Goal: Task Accomplishment & Management: Manage account settings

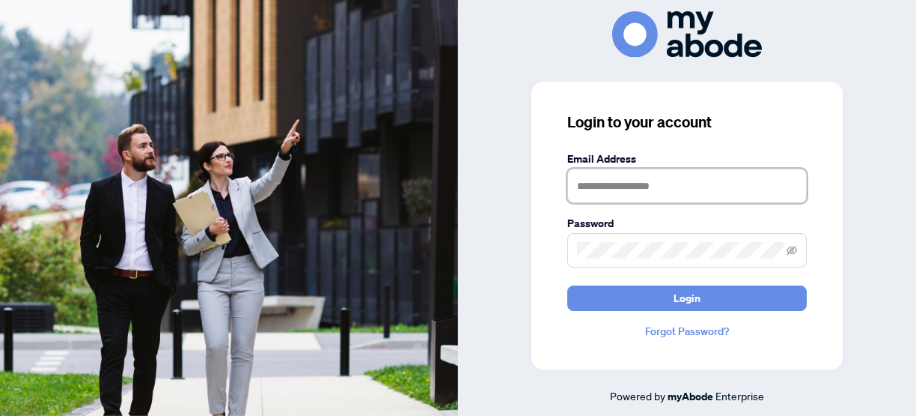
drag, startPoint x: 627, startPoint y: 197, endPoint x: 627, endPoint y: 187, distance: 9.7
click at [627, 197] on input "text" at bounding box center [688, 185] width 240 height 34
type input "**********"
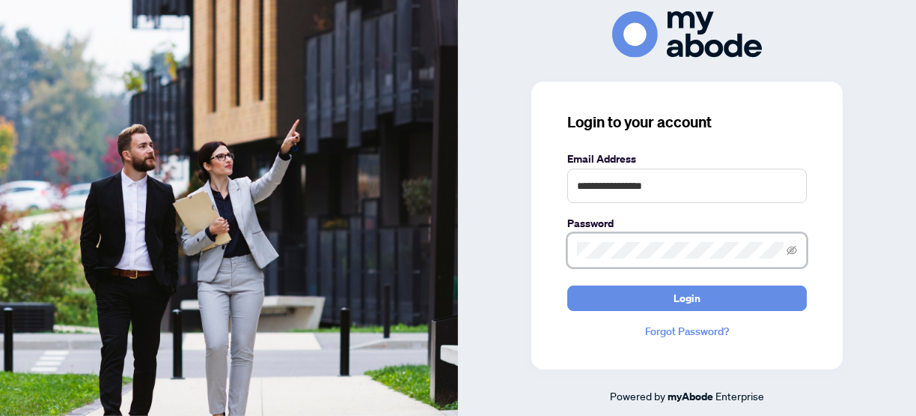
click at [568, 285] on button "Login" at bounding box center [688, 297] width 240 height 25
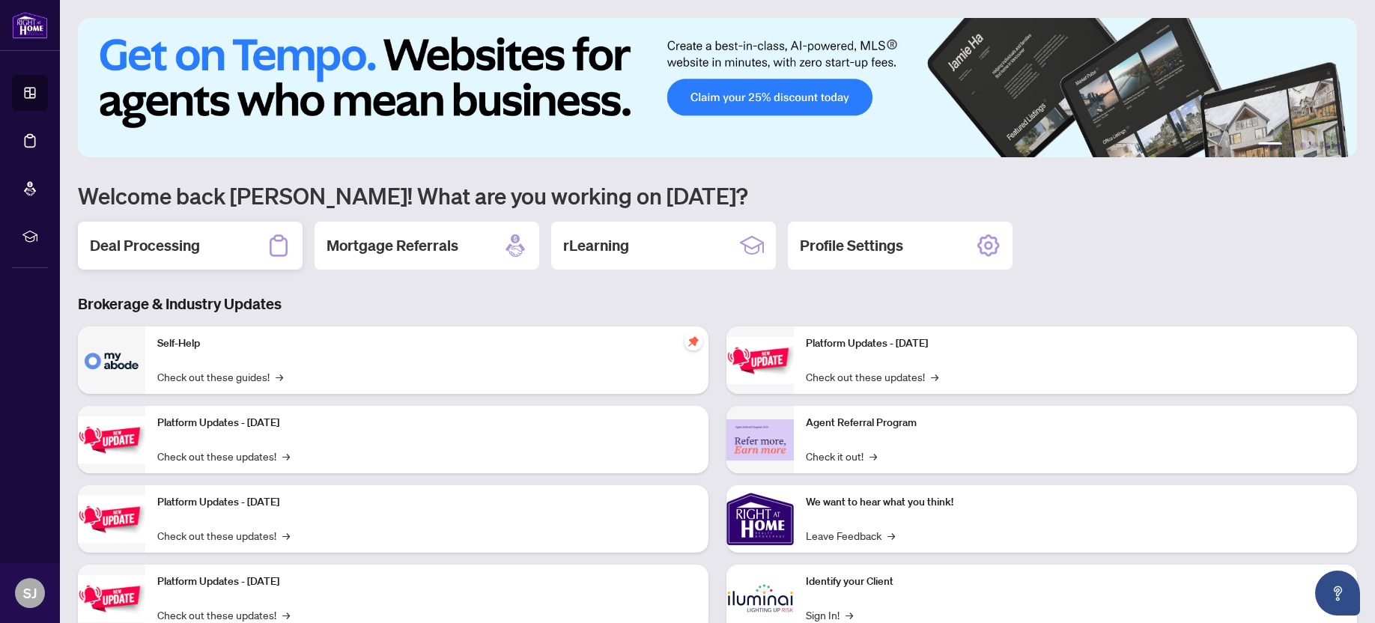
click at [180, 259] on div "Deal Processing" at bounding box center [190, 246] width 225 height 48
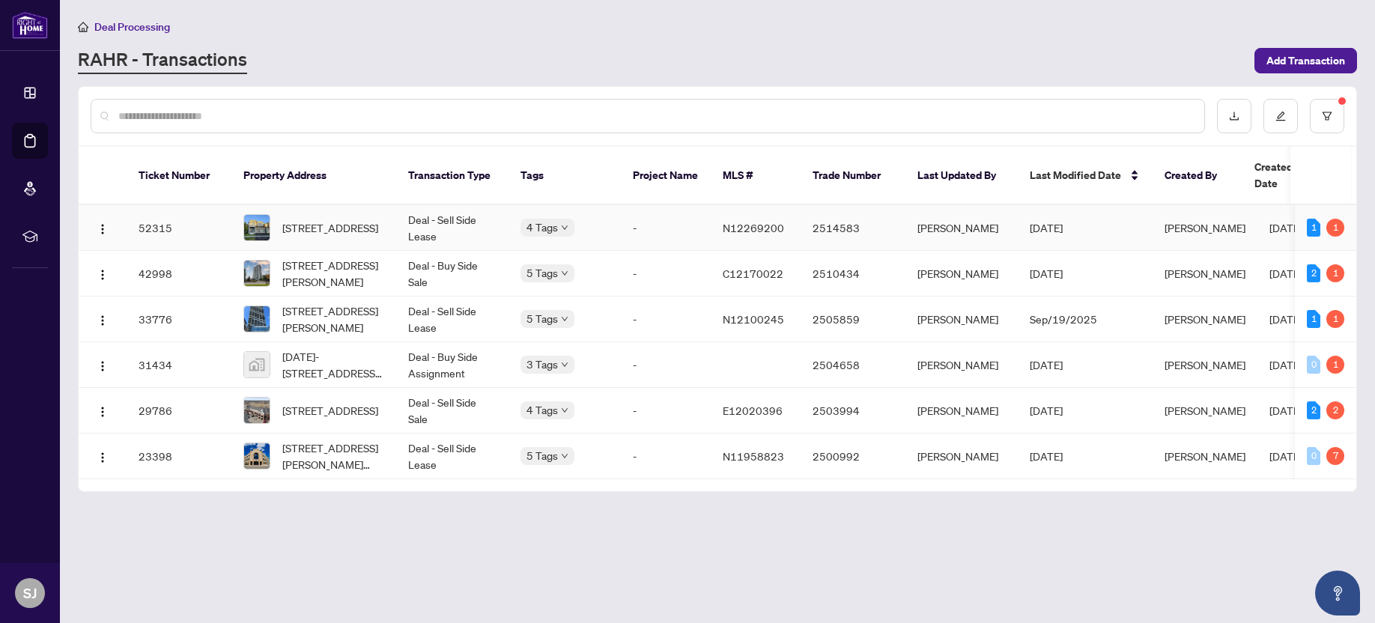
click at [380, 225] on td "[STREET_ADDRESS]" at bounding box center [313, 228] width 165 height 46
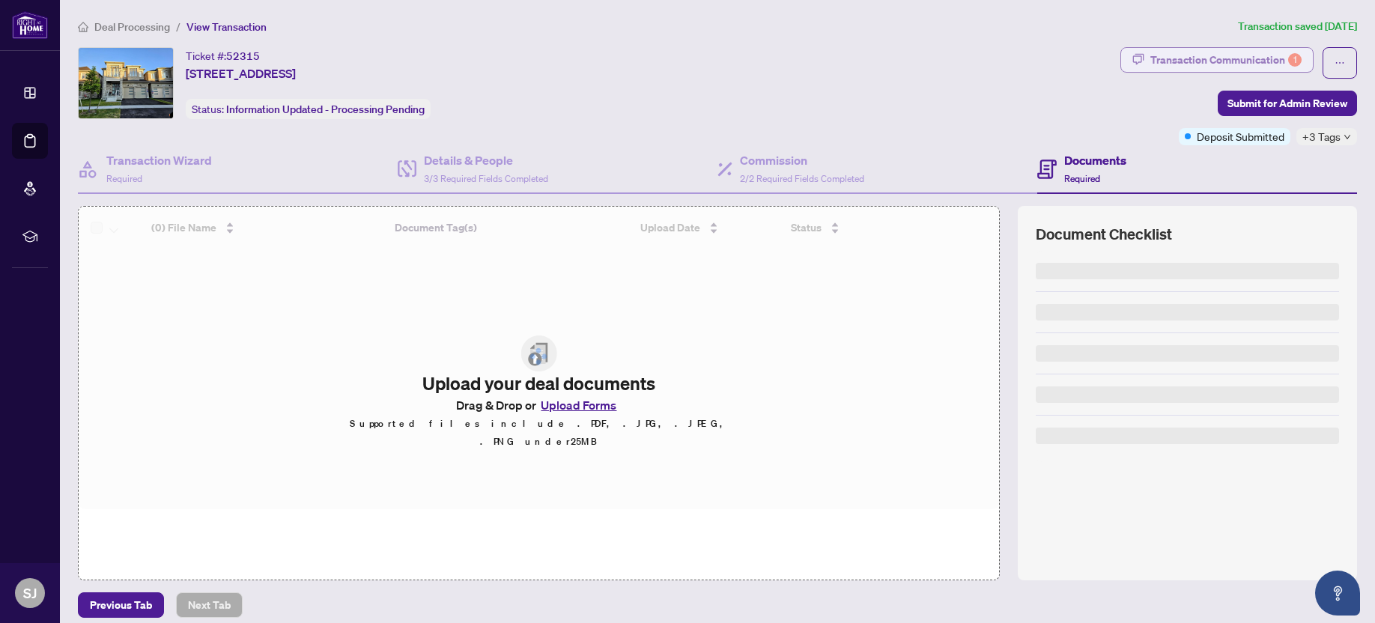
click at [1160, 52] on div "Transaction Communication 1" at bounding box center [1225, 60] width 151 height 24
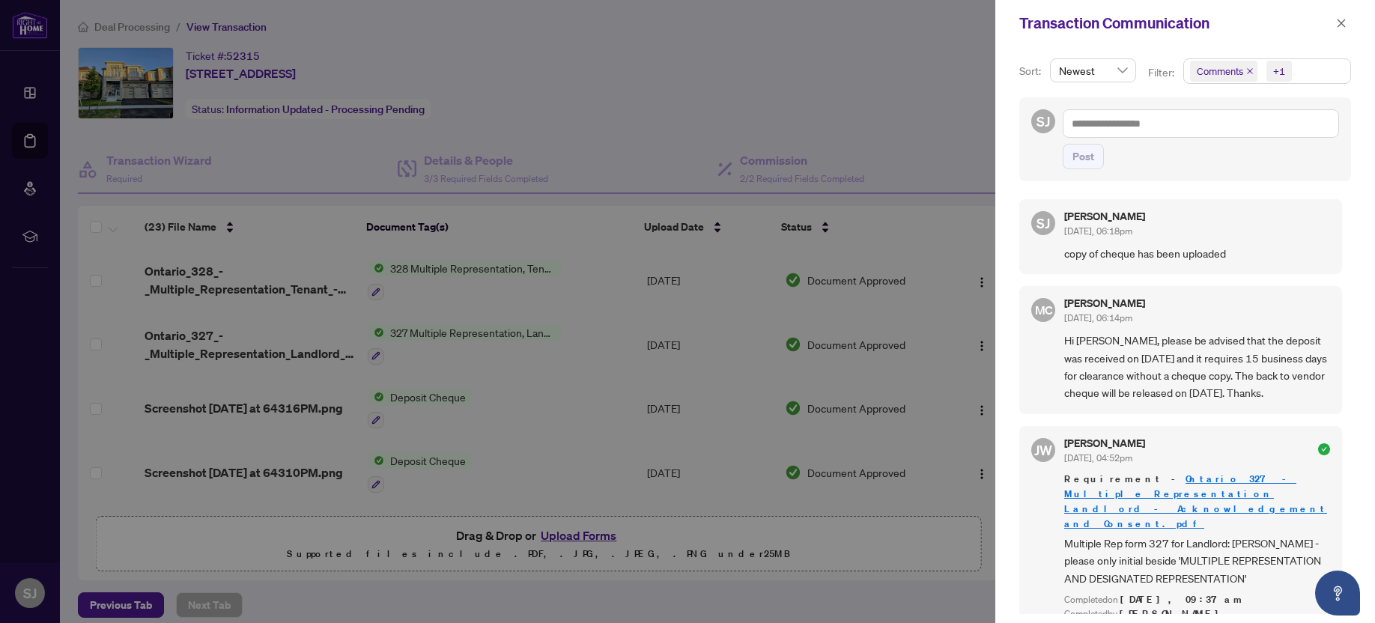
scroll to position [9, 0]
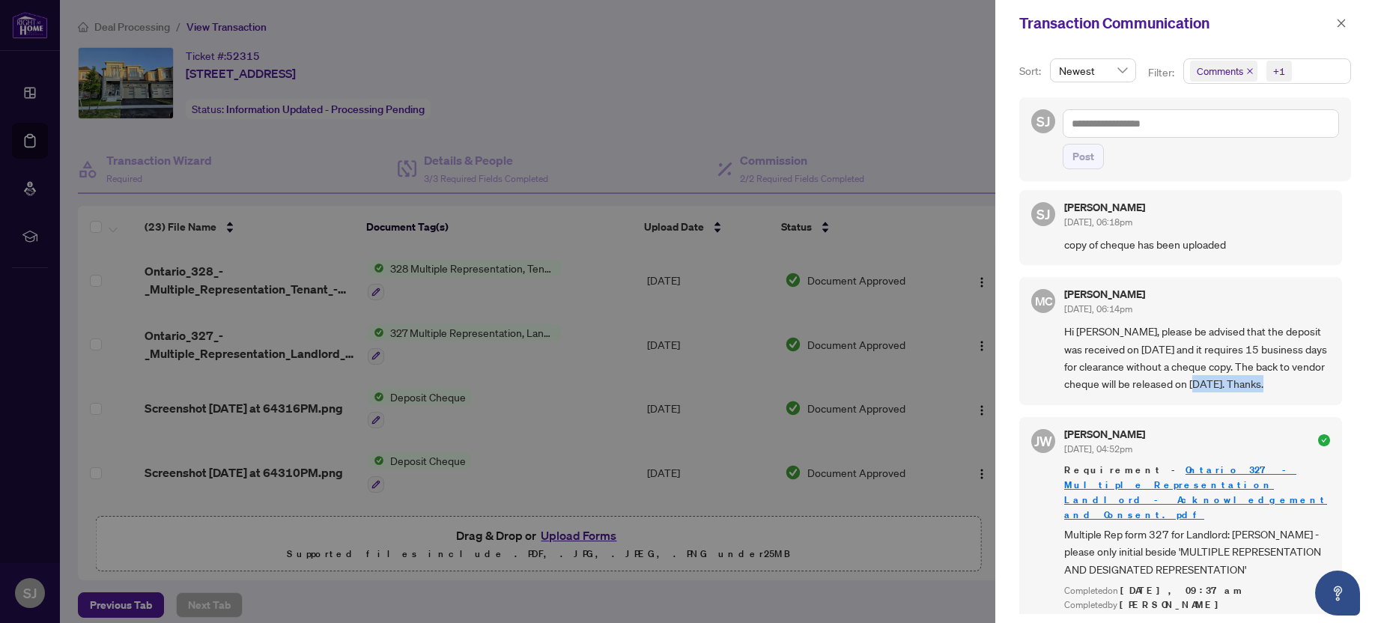
drag, startPoint x: 1083, startPoint y: 402, endPoint x: 1277, endPoint y: 377, distance: 196.2
click at [1277, 377] on span "Hi [PERSON_NAME], please be advised that the deposit was received on [DATE] and…" at bounding box center [1197, 358] width 266 height 70
copy span "[DATE]."
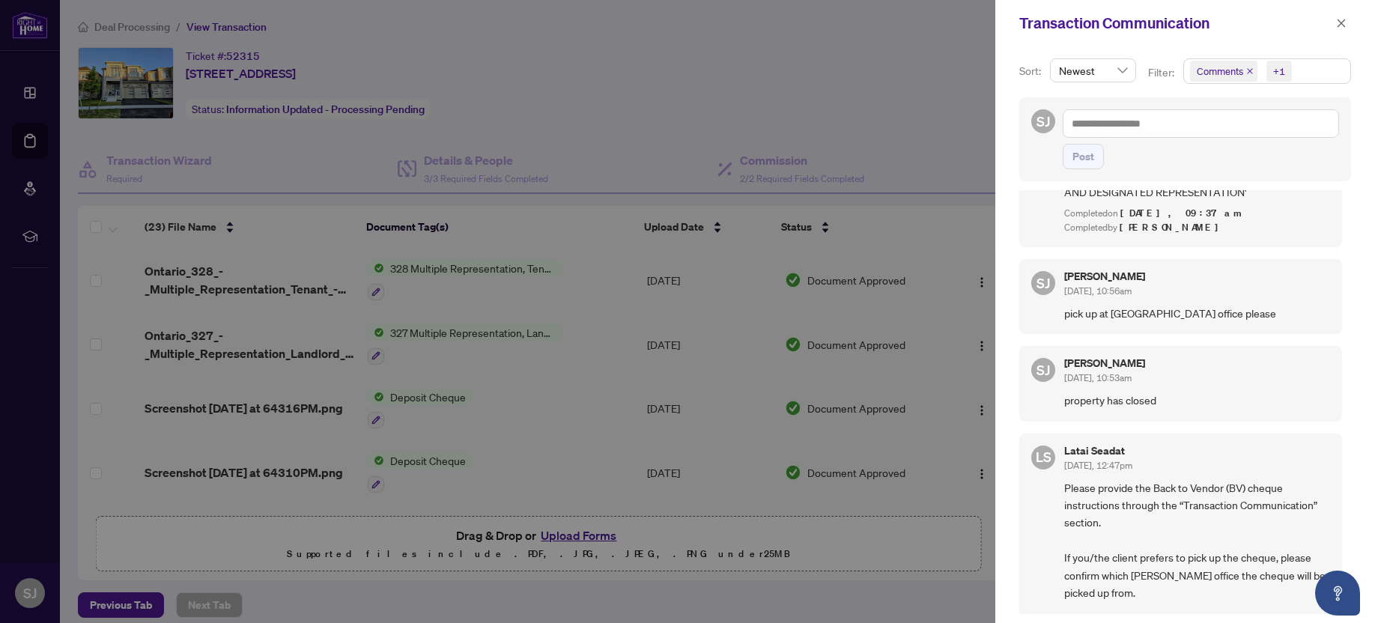
scroll to position [0, 0]
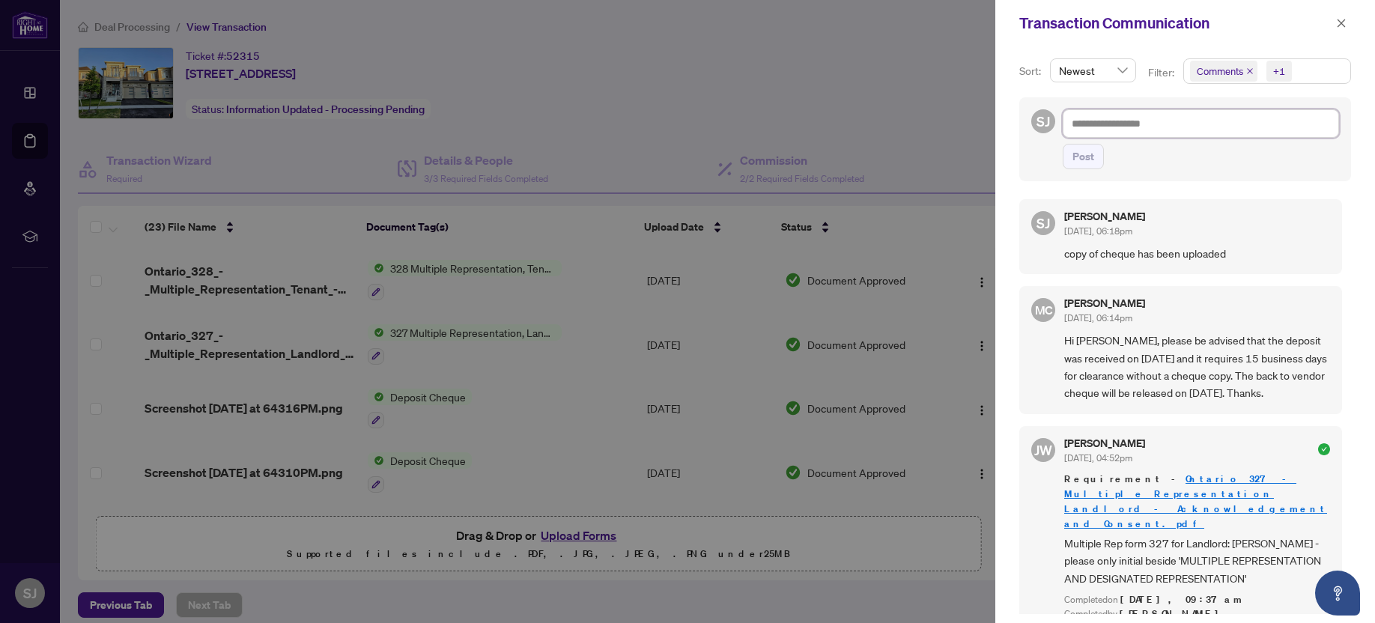
click at [1137, 119] on textarea at bounding box center [1200, 123] width 276 height 28
type textarea "*"
type textarea "**"
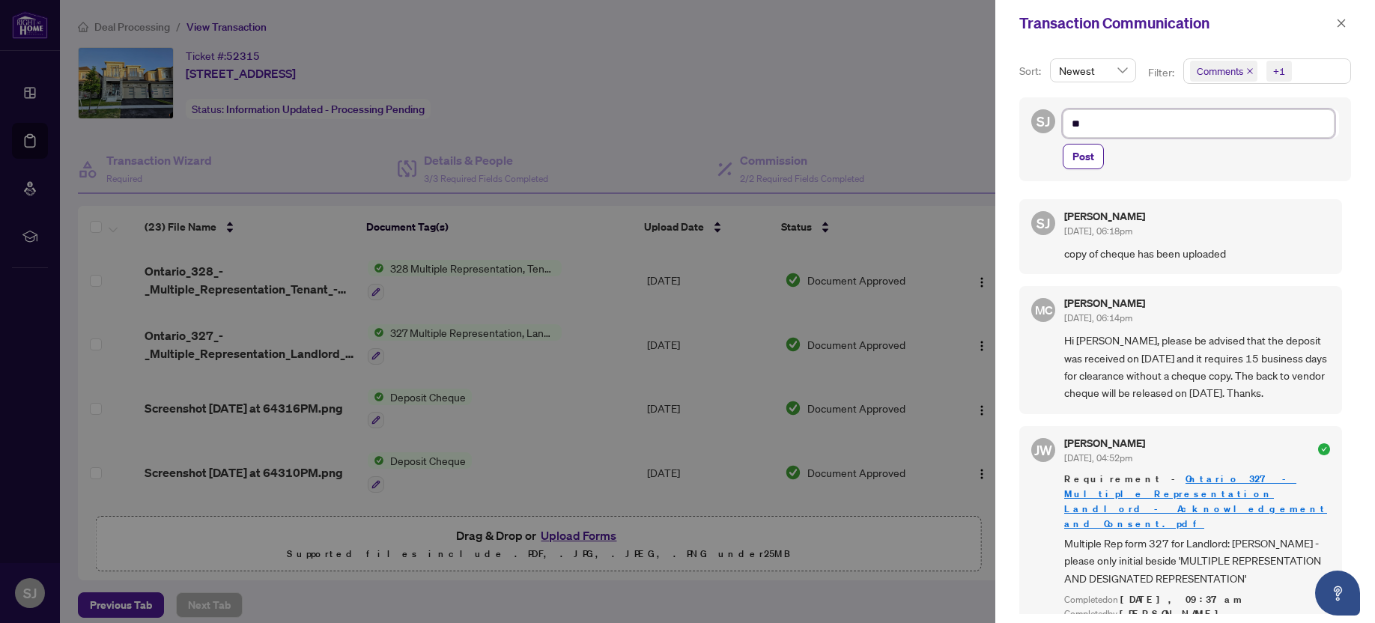
type textarea "***"
type textarea "*****"
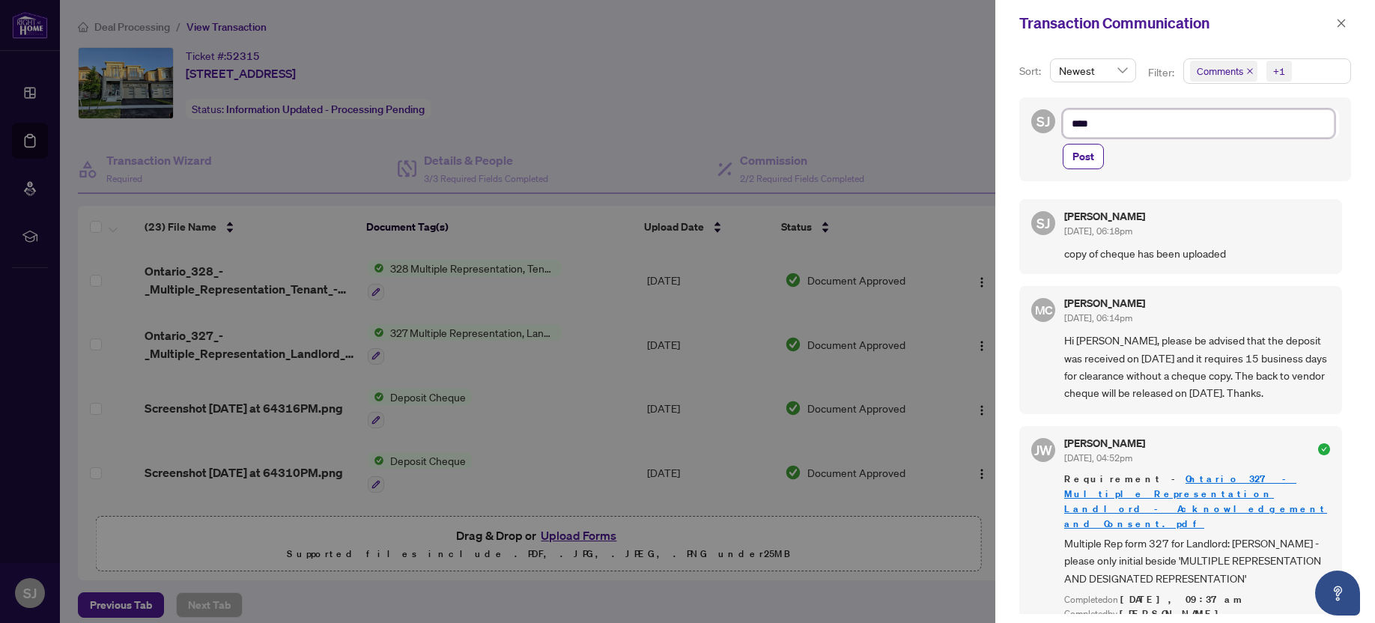
type textarea "*****"
type textarea "***"
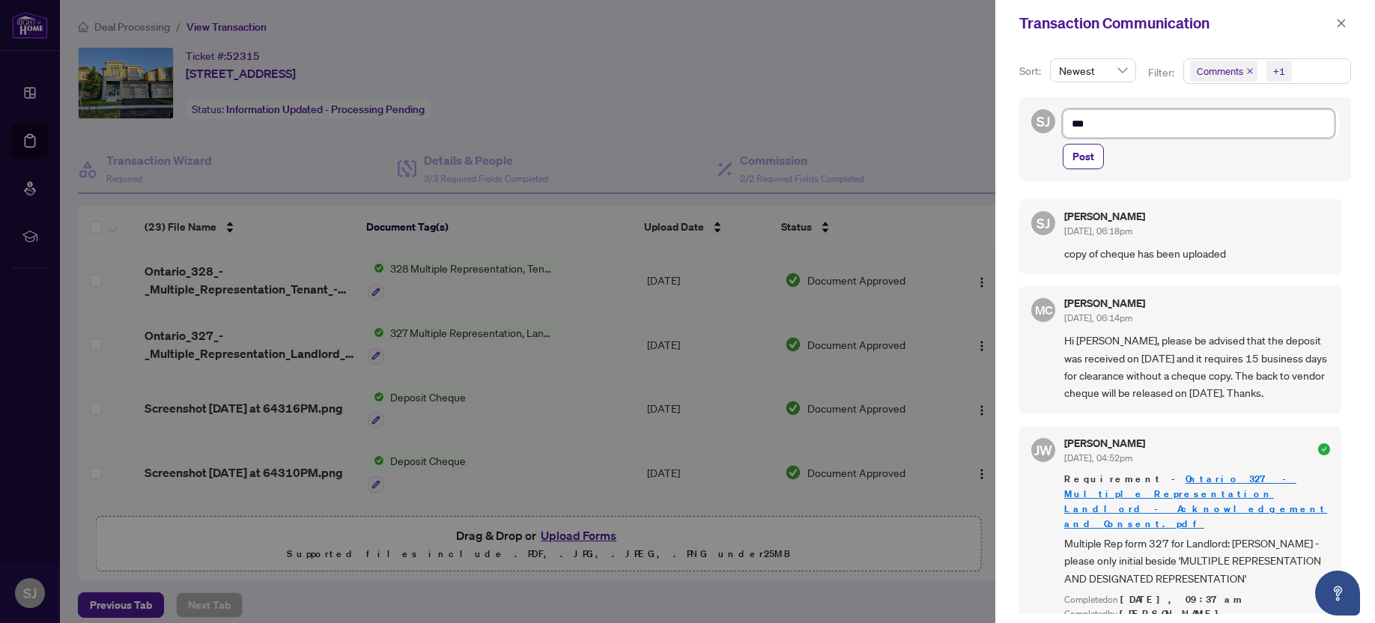
type textarea "**"
type textarea "*"
type textarea "**********"
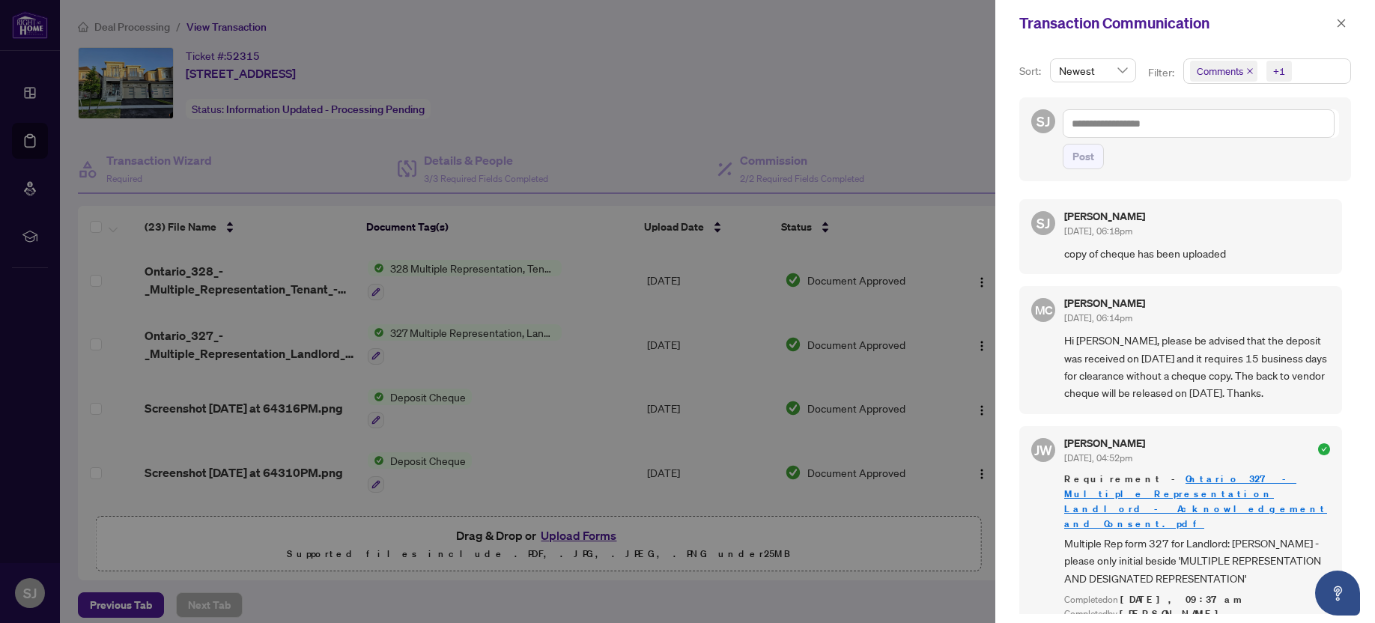
click at [276, 77] on div at bounding box center [687, 311] width 1375 height 623
click at [1331, 23] on button "button" at bounding box center [1340, 23] width 19 height 18
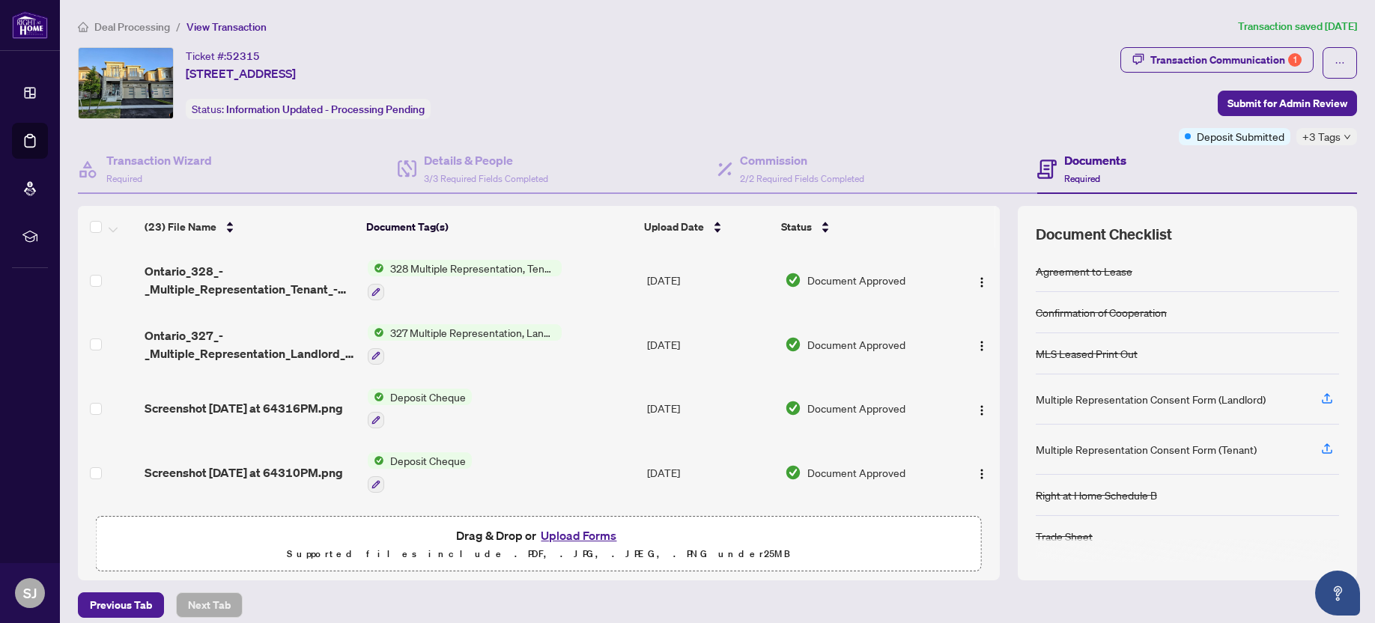
click at [198, 30] on span "View Transaction" at bounding box center [226, 26] width 80 height 13
click at [177, 30] on li "/" at bounding box center [178, 26] width 4 height 17
click at [207, 31] on span "View Transaction" at bounding box center [226, 26] width 80 height 13
click at [207, 26] on span "View Transaction" at bounding box center [226, 26] width 80 height 13
click at [118, 18] on li "Deal Processing" at bounding box center [124, 26] width 92 height 17
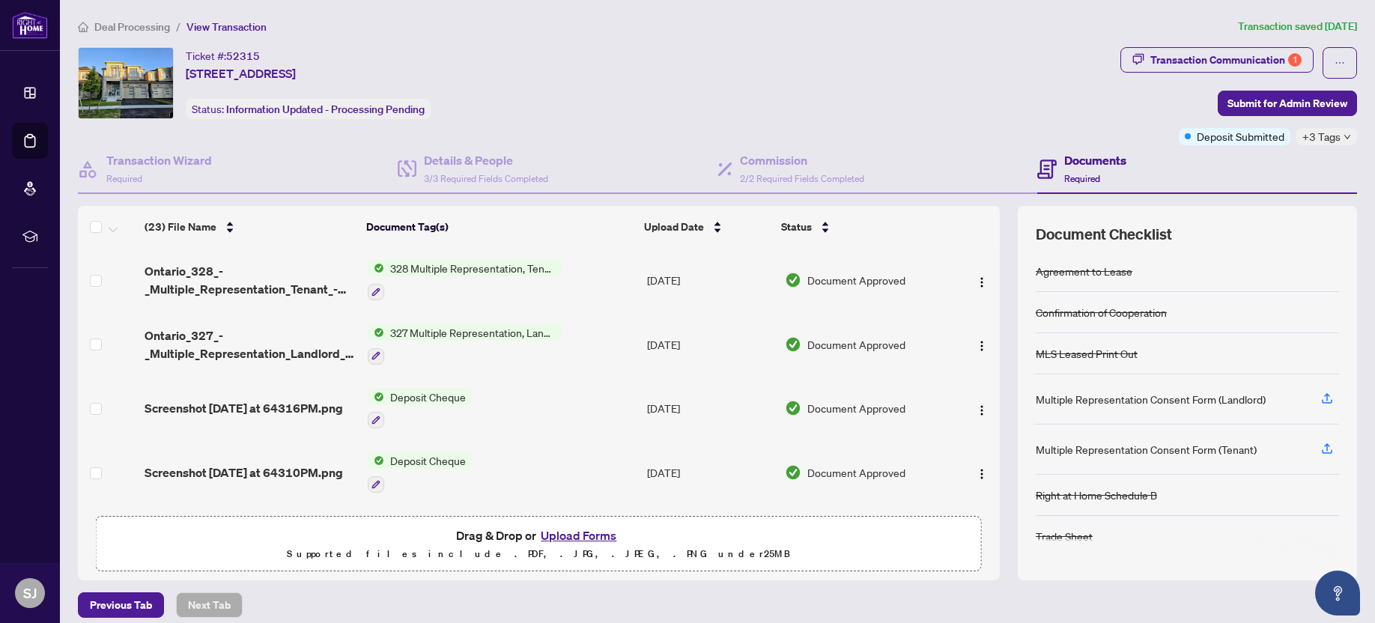
click at [118, 38] on div "Deal Processing / View Transaction Transaction saved [DATE] Ticket #: 52315 [ST…" at bounding box center [717, 318] width 1291 height 600
click at [118, 36] on div "Deal Processing / View Transaction Transaction saved [DATE] Ticket #: 52315 [ST…" at bounding box center [717, 318] width 1291 height 600
click at [118, 27] on span "Deal Processing" at bounding box center [132, 26] width 76 height 13
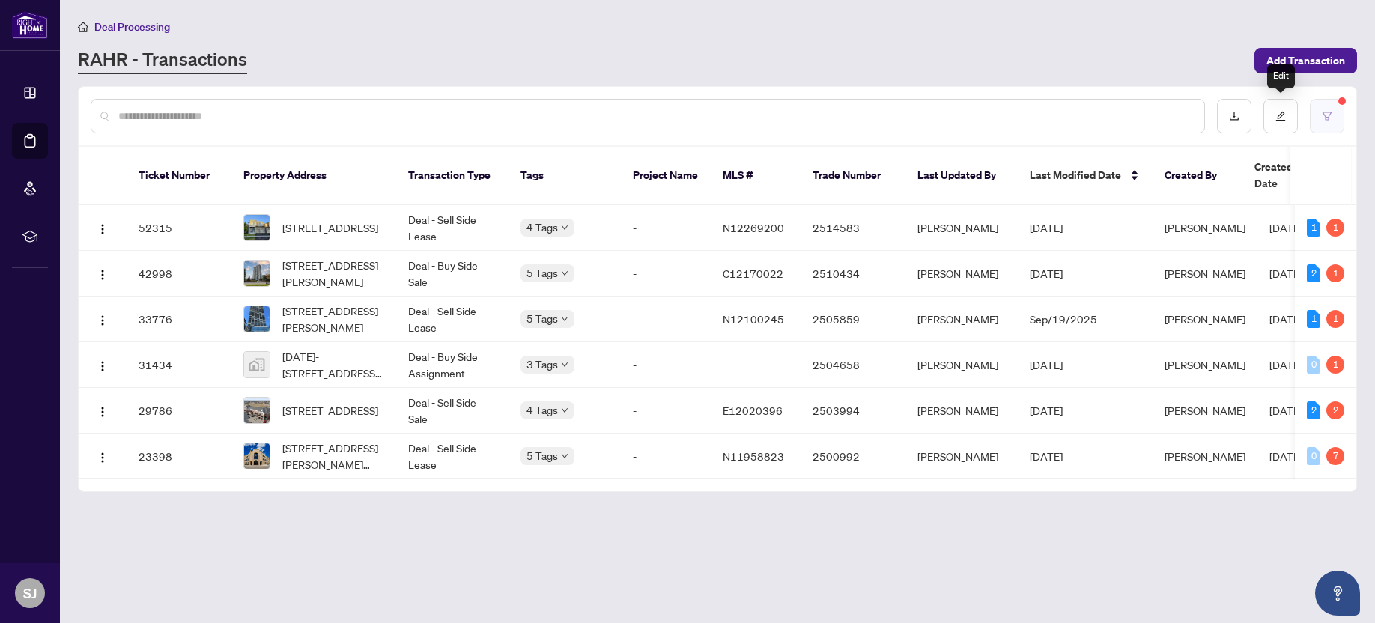
click at [1327, 115] on icon "filter" at bounding box center [1326, 116] width 10 height 10
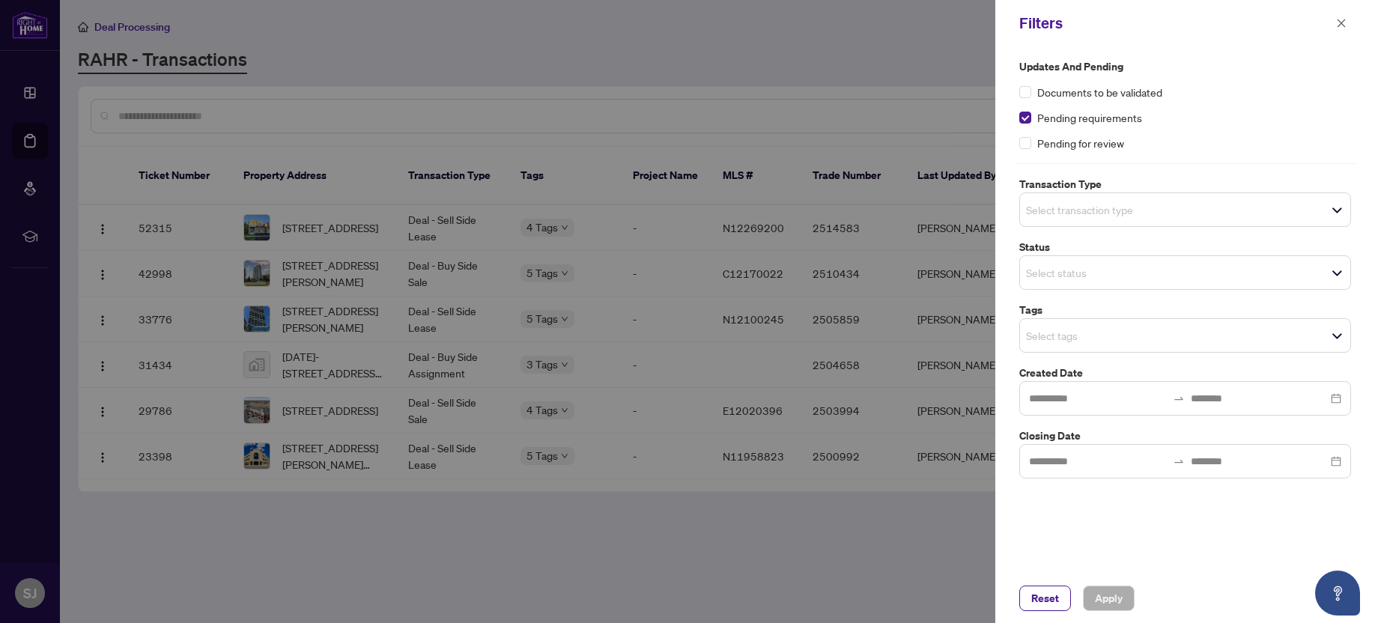
click at [1056, 121] on span "Pending requirements" at bounding box center [1089, 117] width 105 height 16
click at [1117, 596] on span "Apply" at bounding box center [1109, 598] width 28 height 24
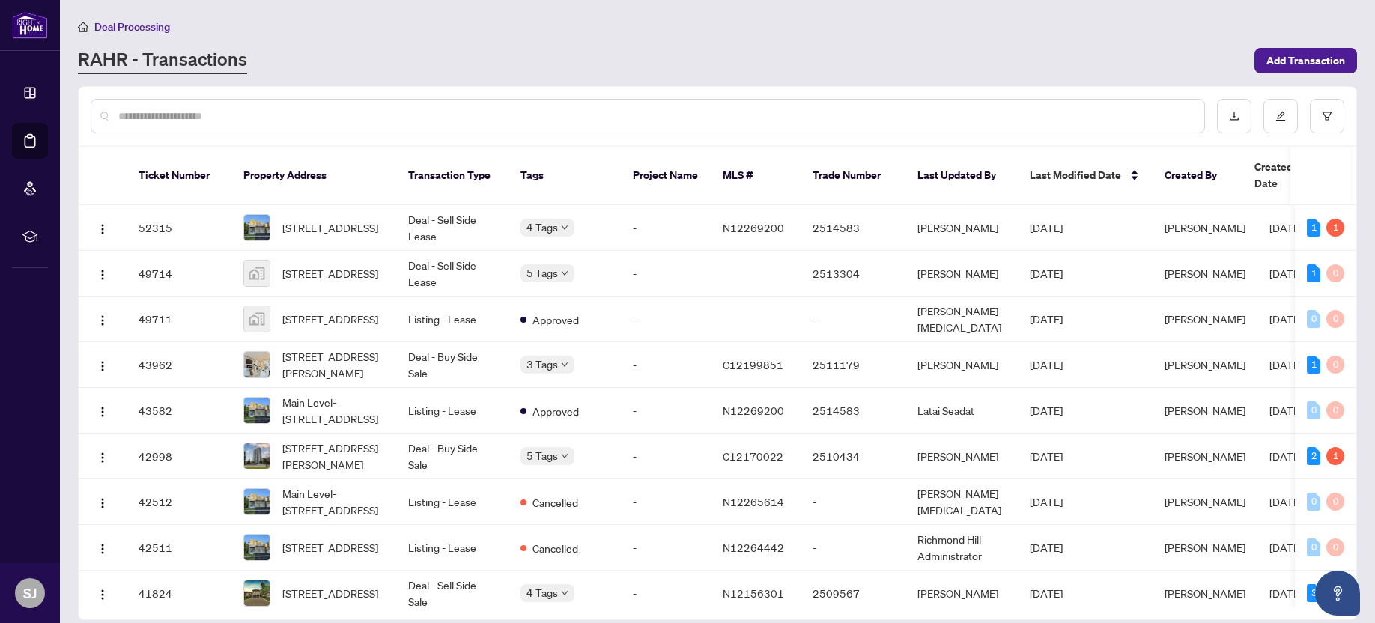
click at [631, 111] on input "text" at bounding box center [655, 116] width 1074 height 16
click at [627, 267] on td "-" at bounding box center [666, 274] width 90 height 46
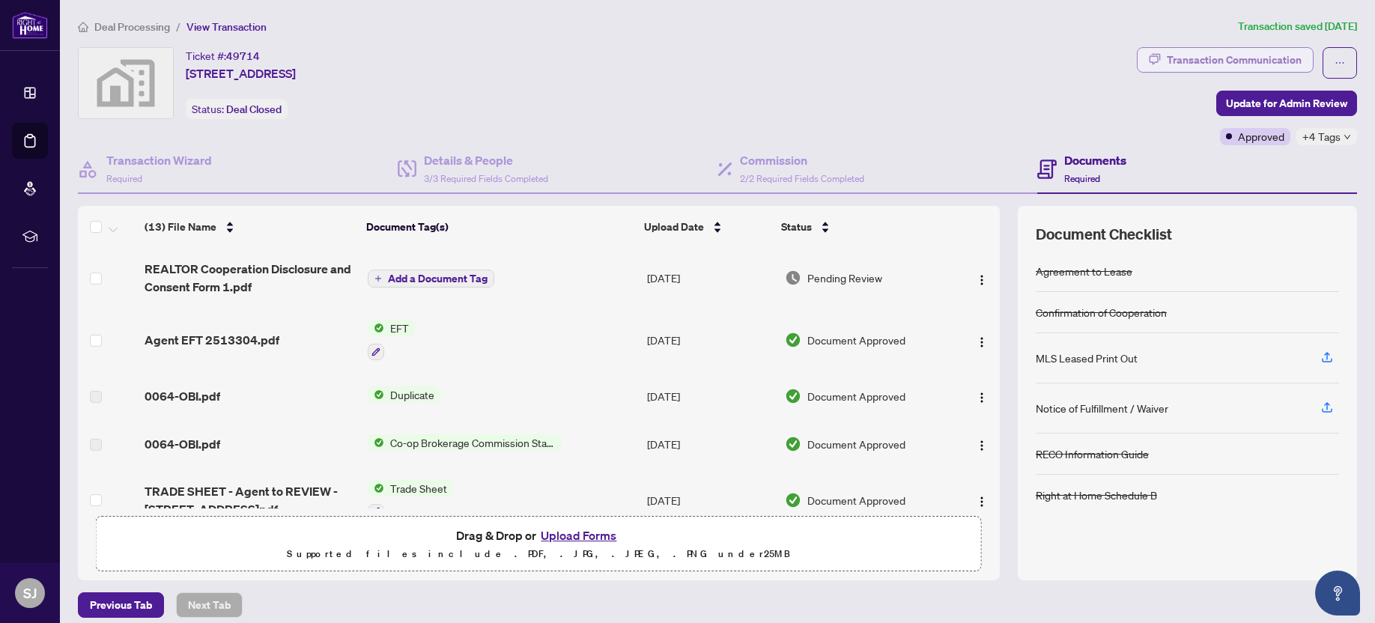
click at [1187, 66] on div "Transaction Communication" at bounding box center [1234, 60] width 135 height 24
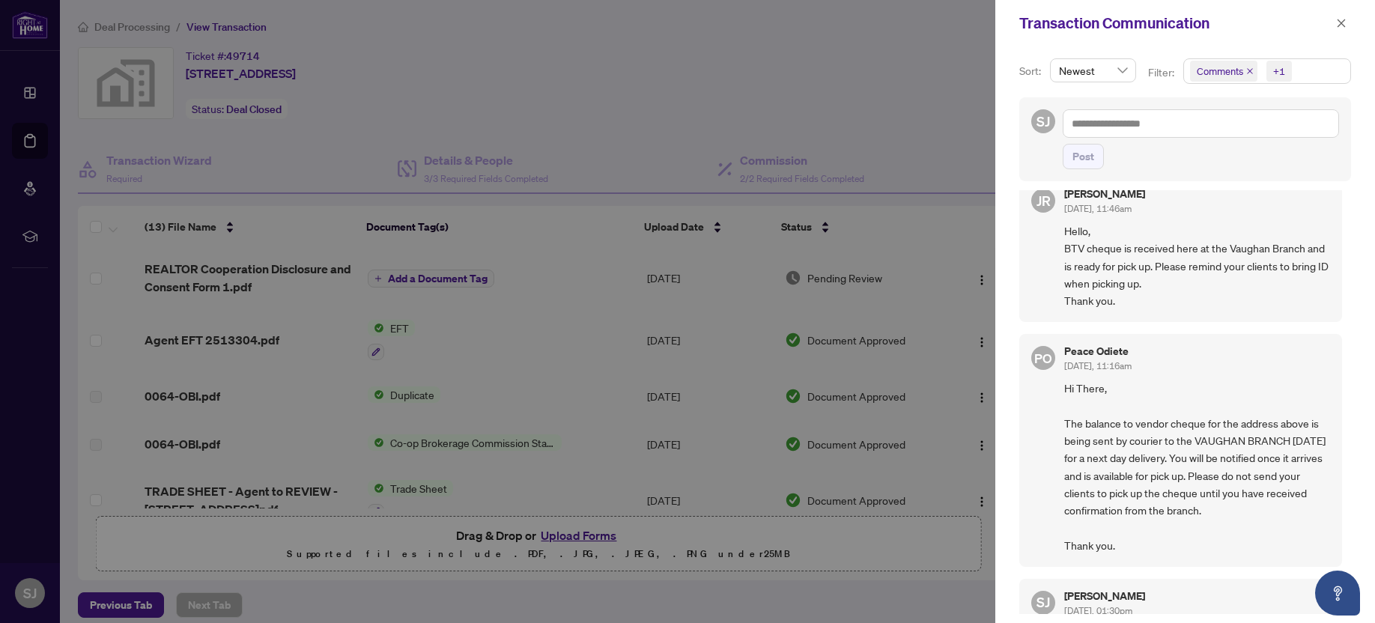
scroll to position [27, 0]
click at [727, 320] on div at bounding box center [687, 311] width 1375 height 623
click at [1333, 37] on div "Transaction Communication" at bounding box center [1185, 23] width 380 height 46
click at [1333, 28] on button "button" at bounding box center [1340, 23] width 19 height 18
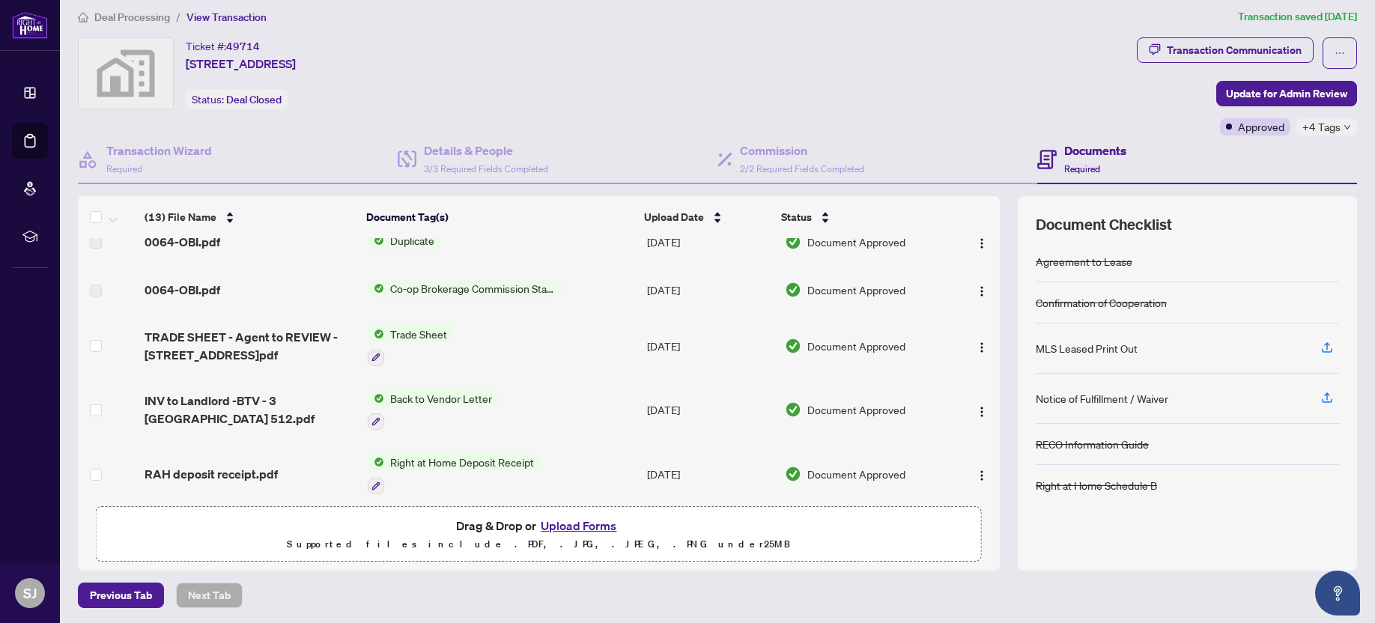
scroll to position [164, 0]
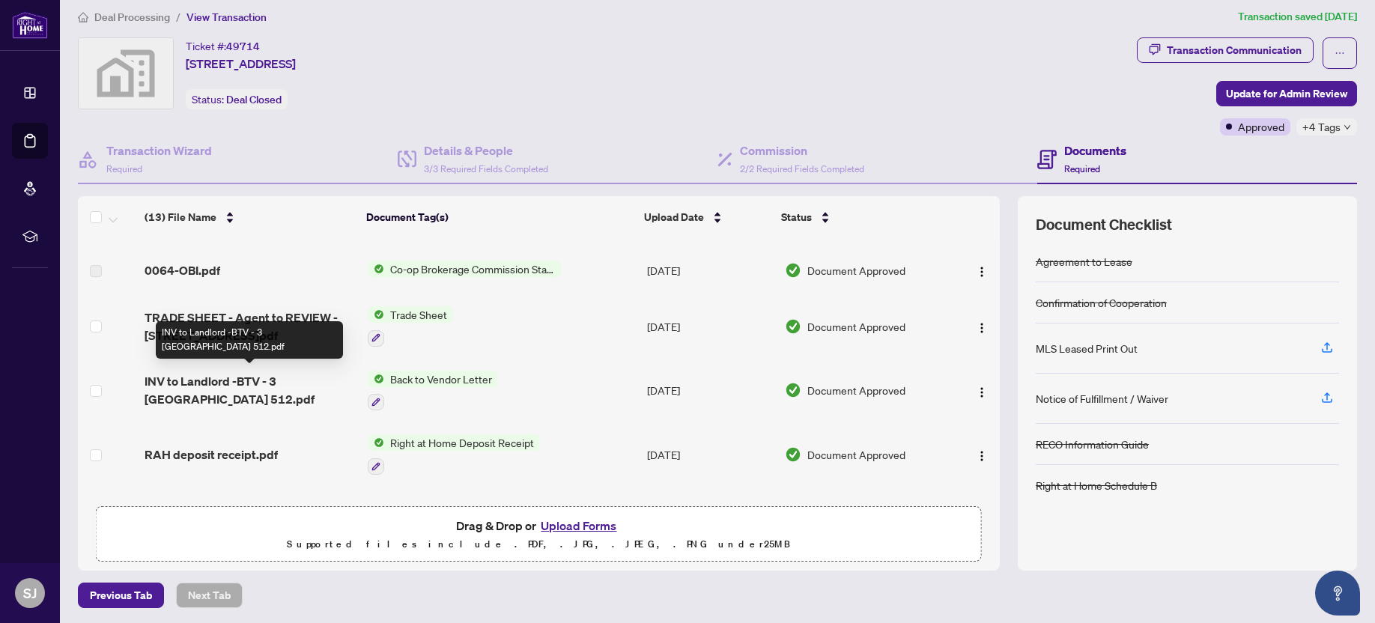
click at [298, 398] on span "INV to Landlord -BTV - 3 [GEOGRAPHIC_DATA] 512.pdf" at bounding box center [250, 390] width 211 height 36
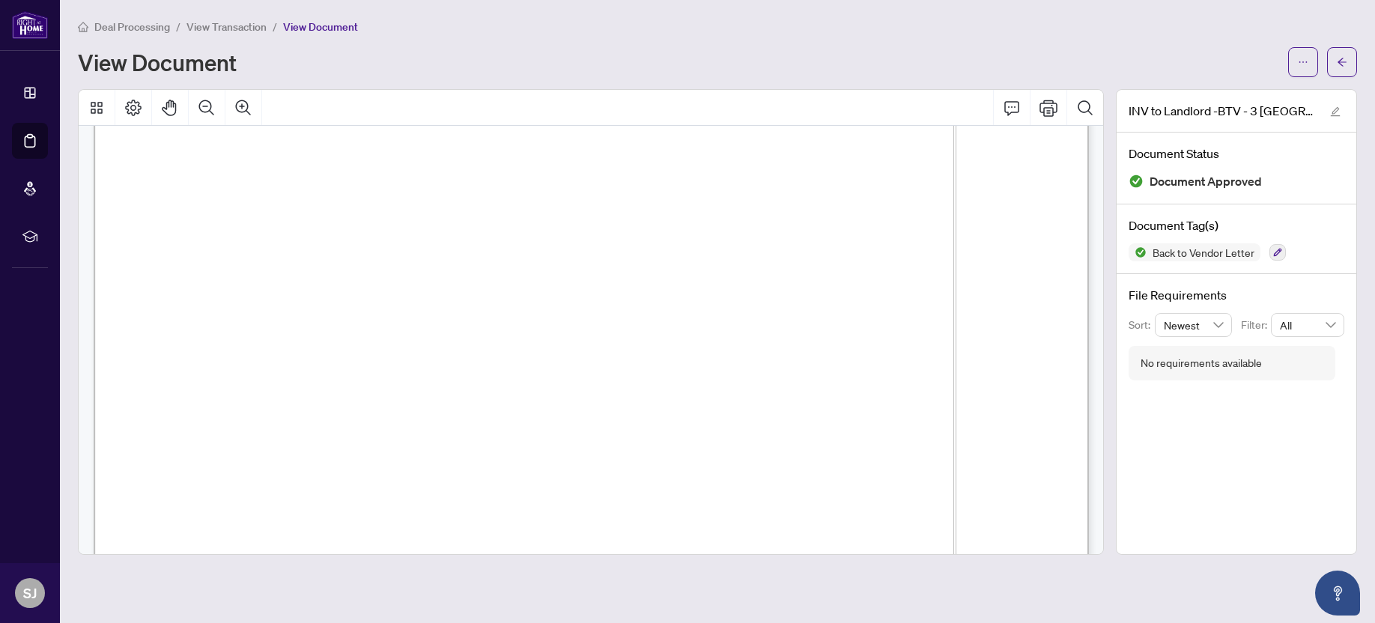
scroll to position [294, 0]
